Goal: Obtain resource: Obtain resource

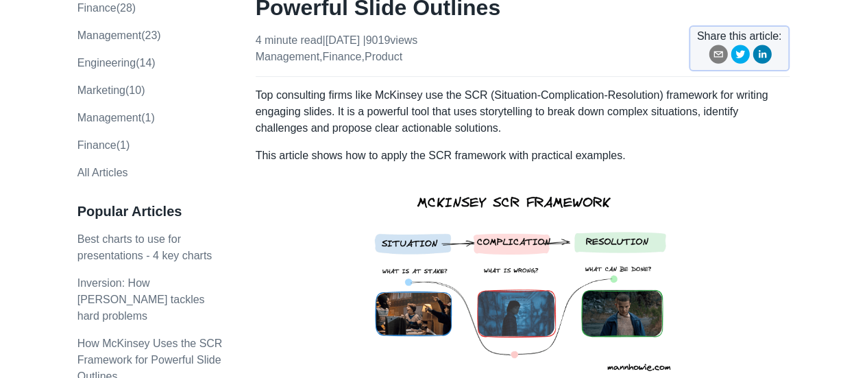
scroll to position [274, 0]
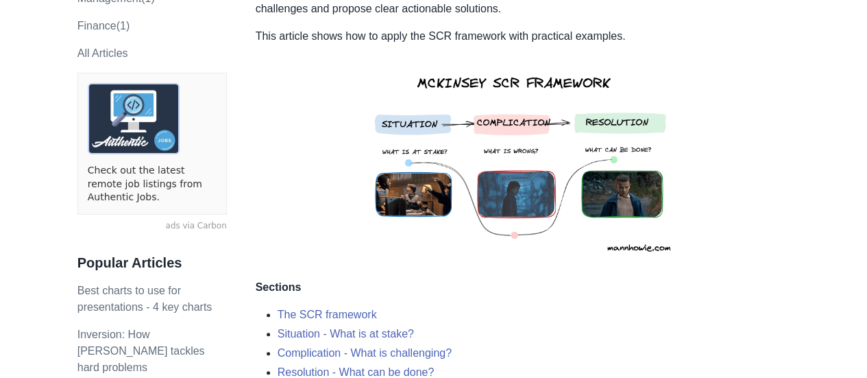
drag, startPoint x: 478, startPoint y: 186, endPoint x: 564, endPoint y: 297, distance: 141.2
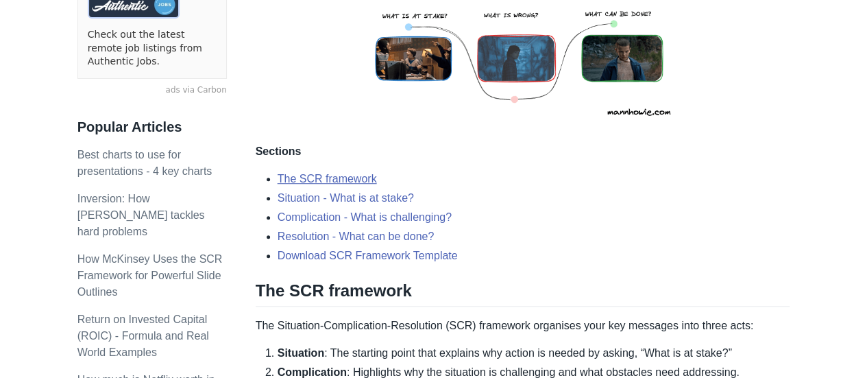
scroll to position [411, 0]
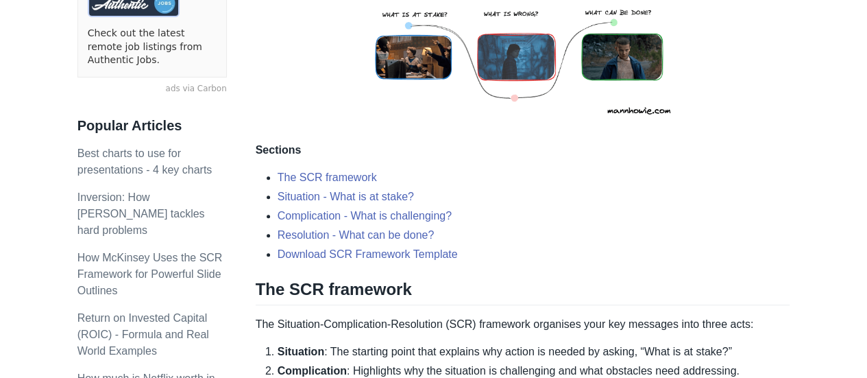
drag, startPoint x: 341, startPoint y: 167, endPoint x: 304, endPoint y: 136, distance: 47.7
click at [714, 189] on li "Situation - What is at stake?" at bounding box center [534, 197] width 513 height 16
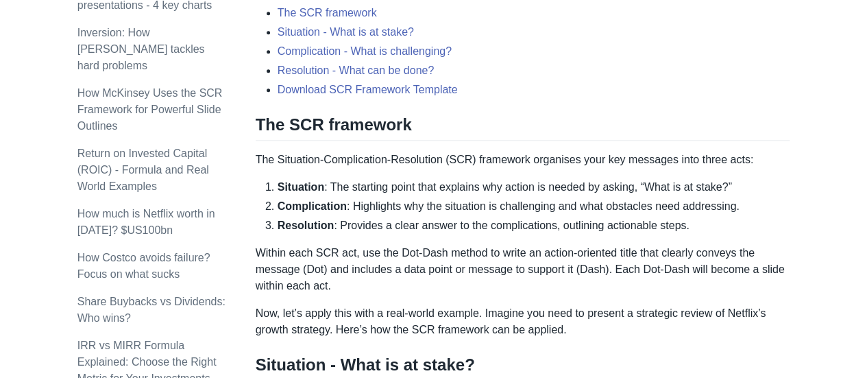
scroll to position [548, 0]
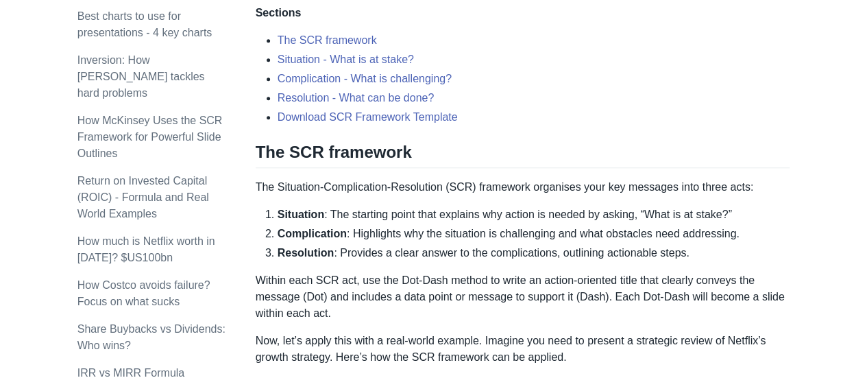
click at [621, 83] on li "Complication - What is challenging?" at bounding box center [534, 79] width 513 height 16
drag, startPoint x: 427, startPoint y: 59, endPoint x: 382, endPoint y: 58, distance: 44.6
click at [382, 58] on li "Situation - What is at stake?" at bounding box center [534, 59] width 513 height 16
copy link "stake?"
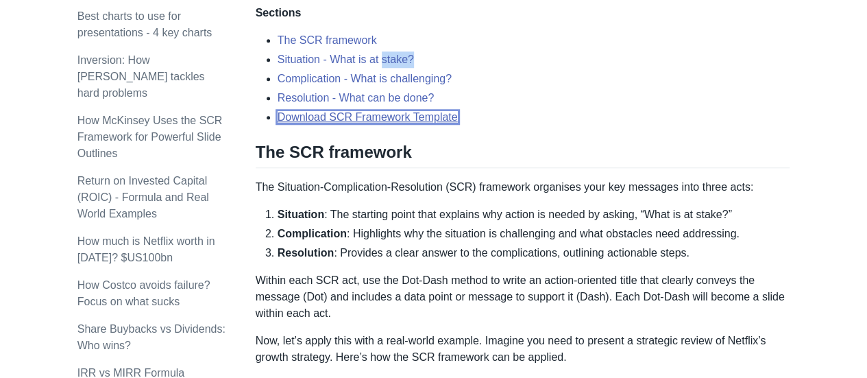
click at [428, 117] on link "Download SCR Framework Template" at bounding box center [368, 117] width 180 height 12
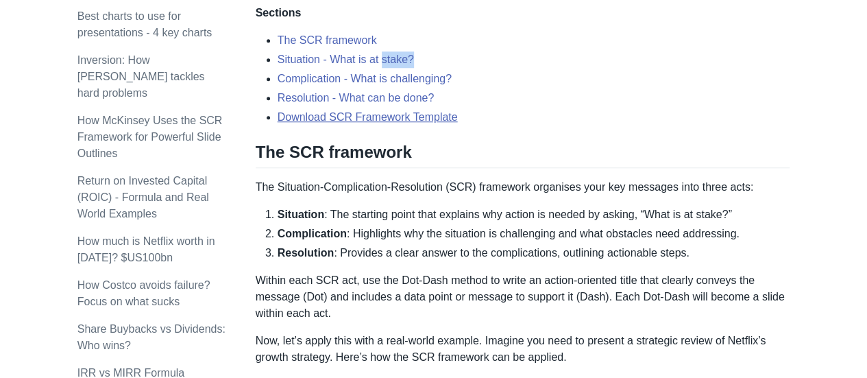
scroll to position [1809, 0]
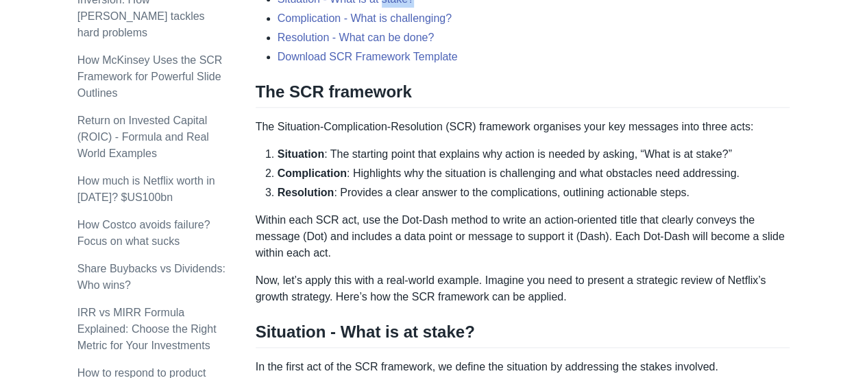
scroll to position [548, 0]
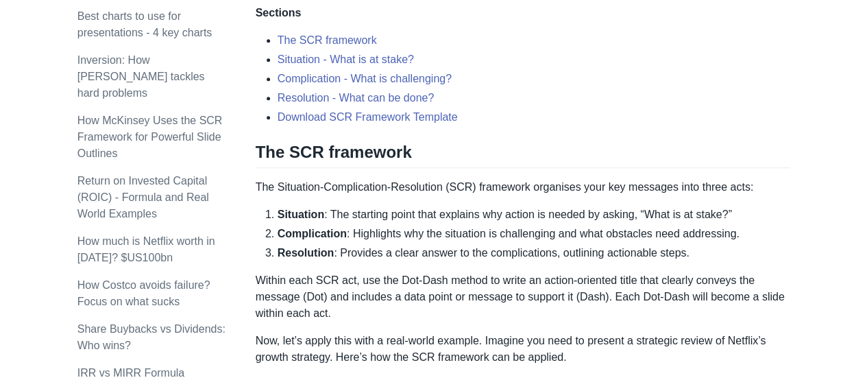
click at [483, 258] on li "Resolution : Provides a clear answer to the complications, outlining actionable…" at bounding box center [534, 253] width 513 height 16
click at [492, 245] on li "Resolution : Provides a clear answer to the complications, outlining actionable…" at bounding box center [534, 253] width 513 height 16
drag, startPoint x: 492, startPoint y: 215, endPoint x: 662, endPoint y: 215, distance: 170.0
click at [662, 215] on li "Situation : The starting point that explains why action is needed by asking, “W…" at bounding box center [534, 214] width 513 height 16
click at [668, 238] on li "Complication : Highlights why the situation is challenging and what obstacles n…" at bounding box center [534, 234] width 513 height 16
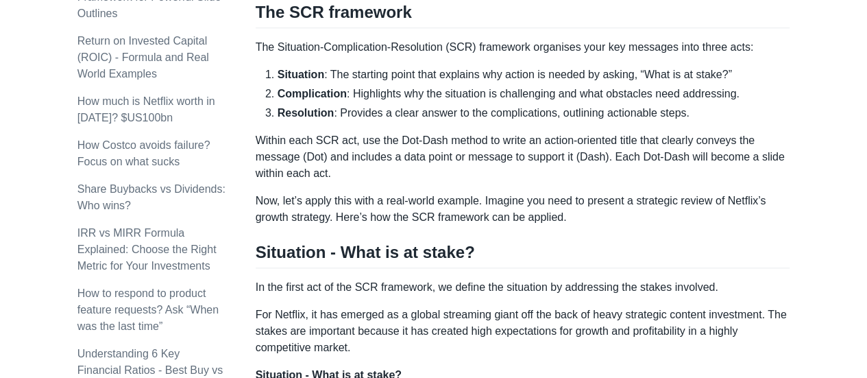
scroll to position [858, 0]
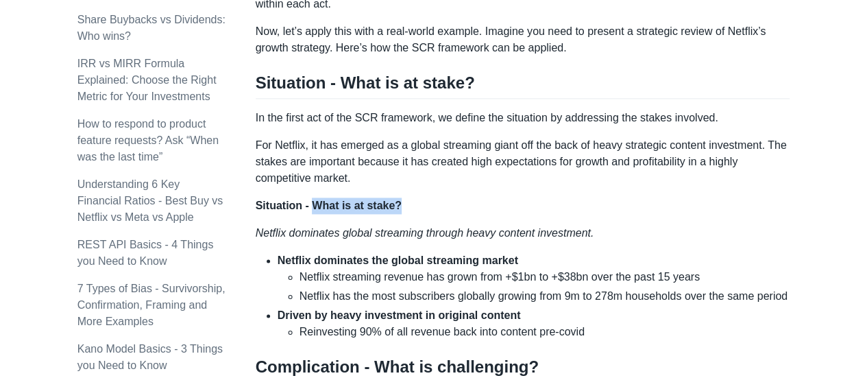
drag, startPoint x: 392, startPoint y: 205, endPoint x: 315, endPoint y: 201, distance: 76.9
click at [315, 201] on strong "Situation - What is at stake?" at bounding box center [329, 205] width 146 height 12
copy strong "What is at stake?"
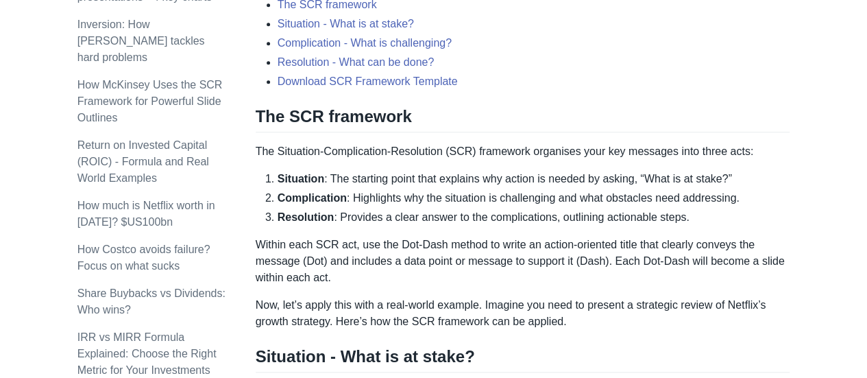
scroll to position [515, 0]
